Goal: Communication & Community: Answer question/provide support

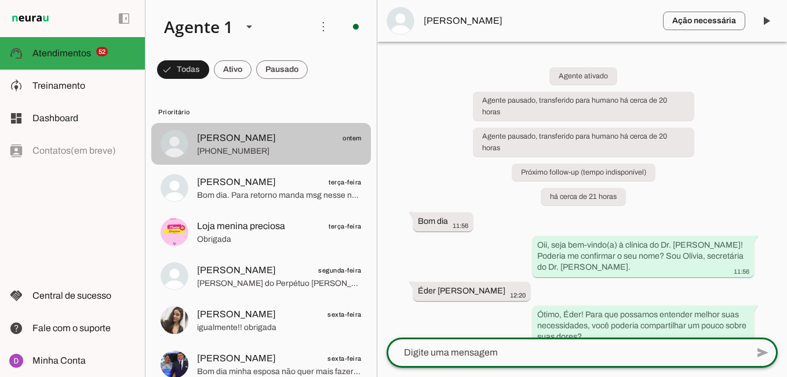
click at [216, 155] on span "[PHONE_NUMBER]" at bounding box center [279, 151] width 165 height 12
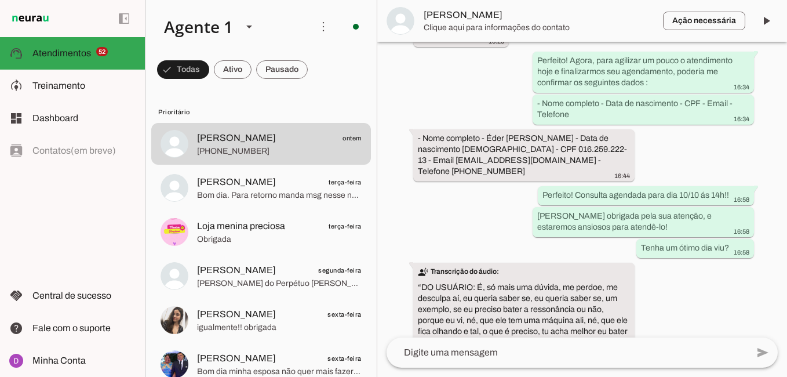
scroll to position [1805, 0]
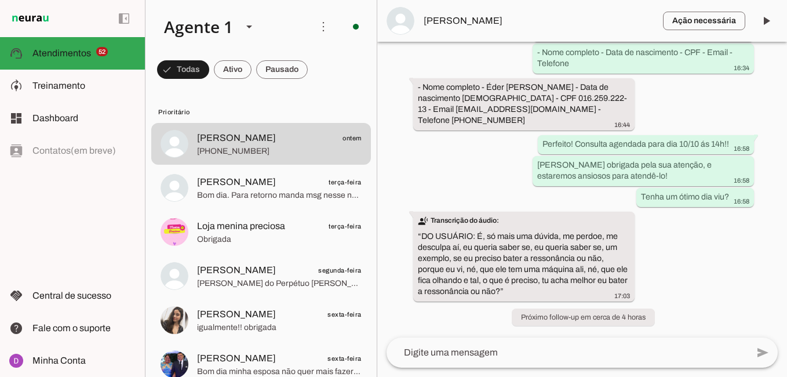
click at [502, 347] on textarea at bounding box center [566, 352] width 361 height 14
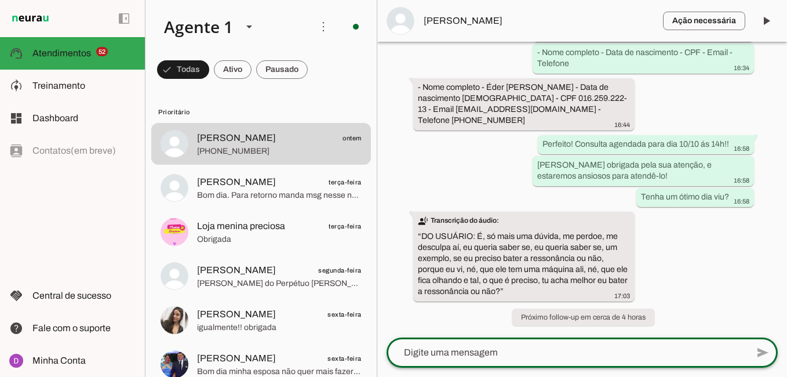
type textarea "O"
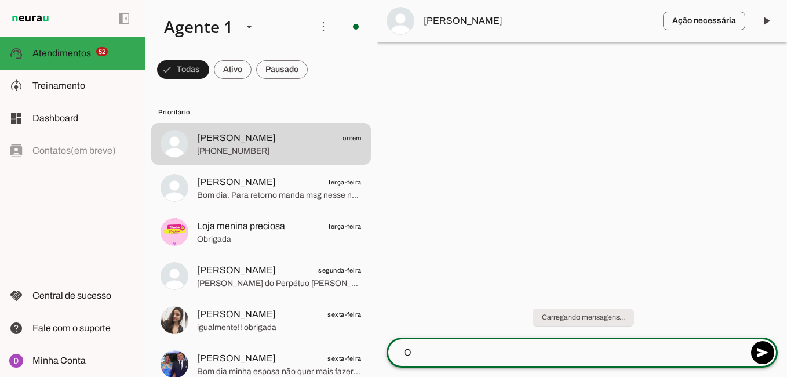
scroll to position [0, 0]
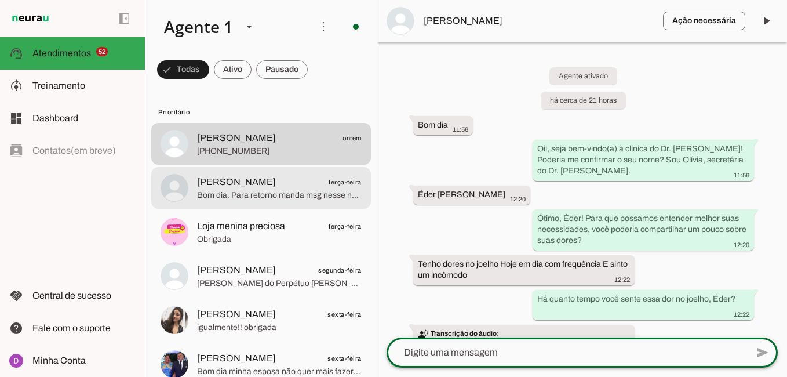
click at [259, 185] on span "[PERSON_NAME]" at bounding box center [236, 182] width 79 height 14
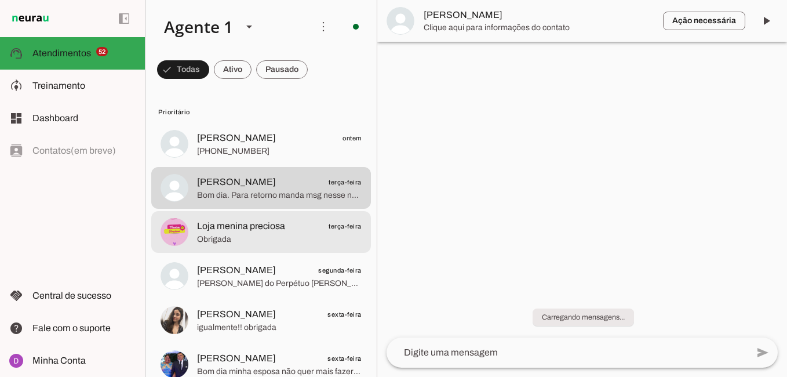
click at [268, 223] on span "Loja menina preciosa" at bounding box center [241, 226] width 88 height 14
